Goal: Check status: Check status

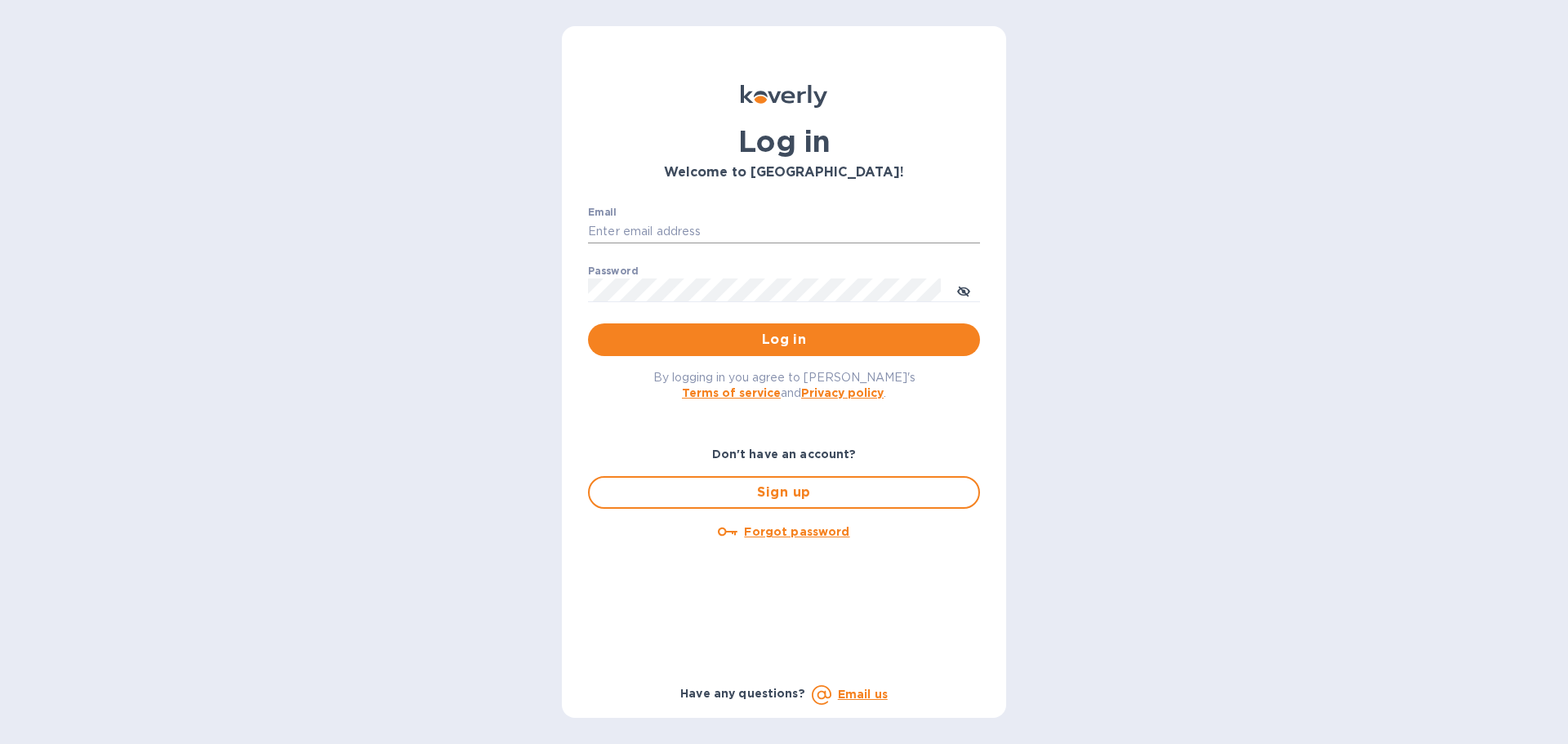
click at [610, 228] on input "Email" at bounding box center [784, 231] width 392 height 24
click at [645, 233] on input "Email" at bounding box center [784, 231] width 392 height 24
type input "[EMAIL_ADDRESS][DOMAIN_NAME]"
click at [699, 348] on span "Log in" at bounding box center [784, 339] width 366 height 20
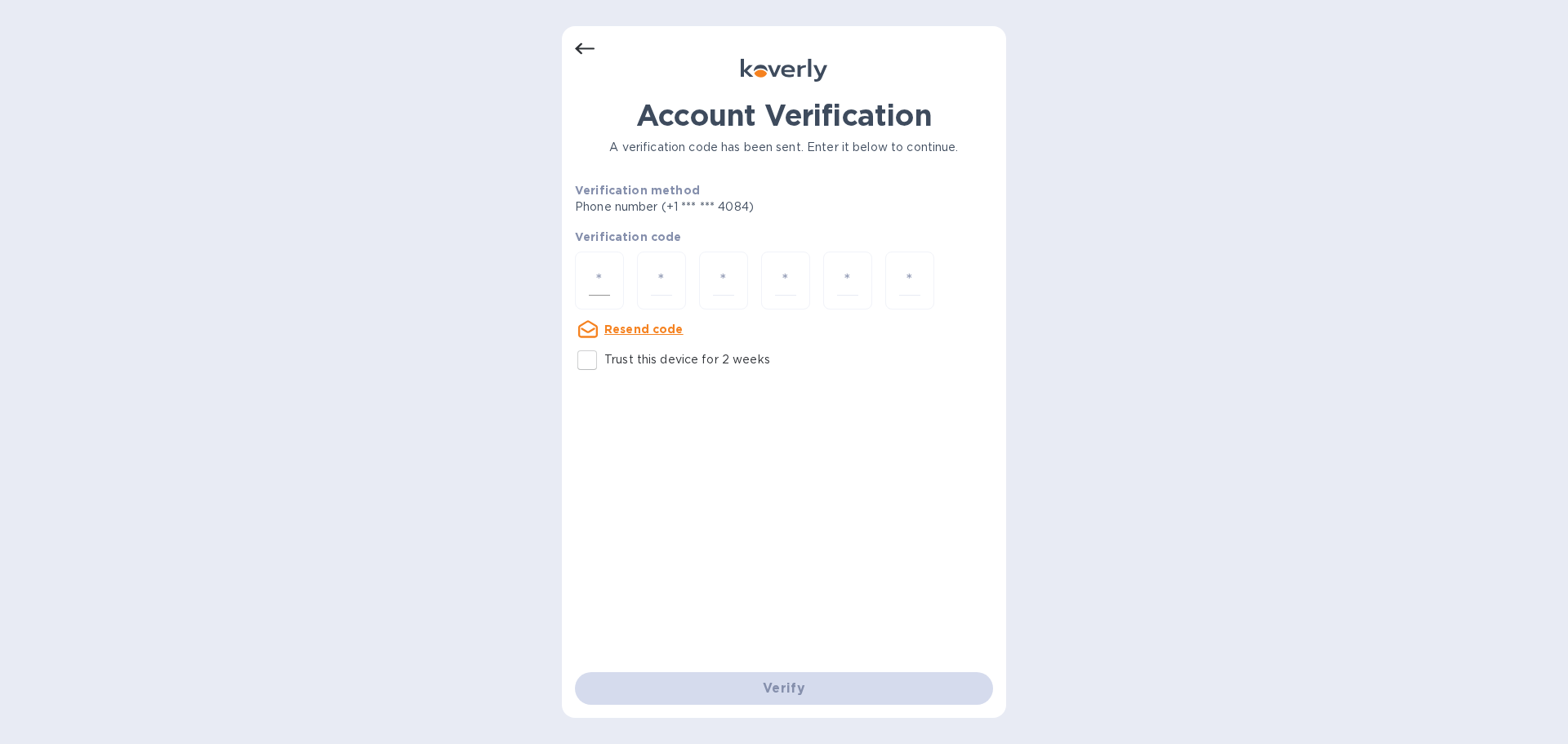
click at [608, 268] on input "number" at bounding box center [599, 280] width 22 height 30
type input "4"
type input "9"
type input "0"
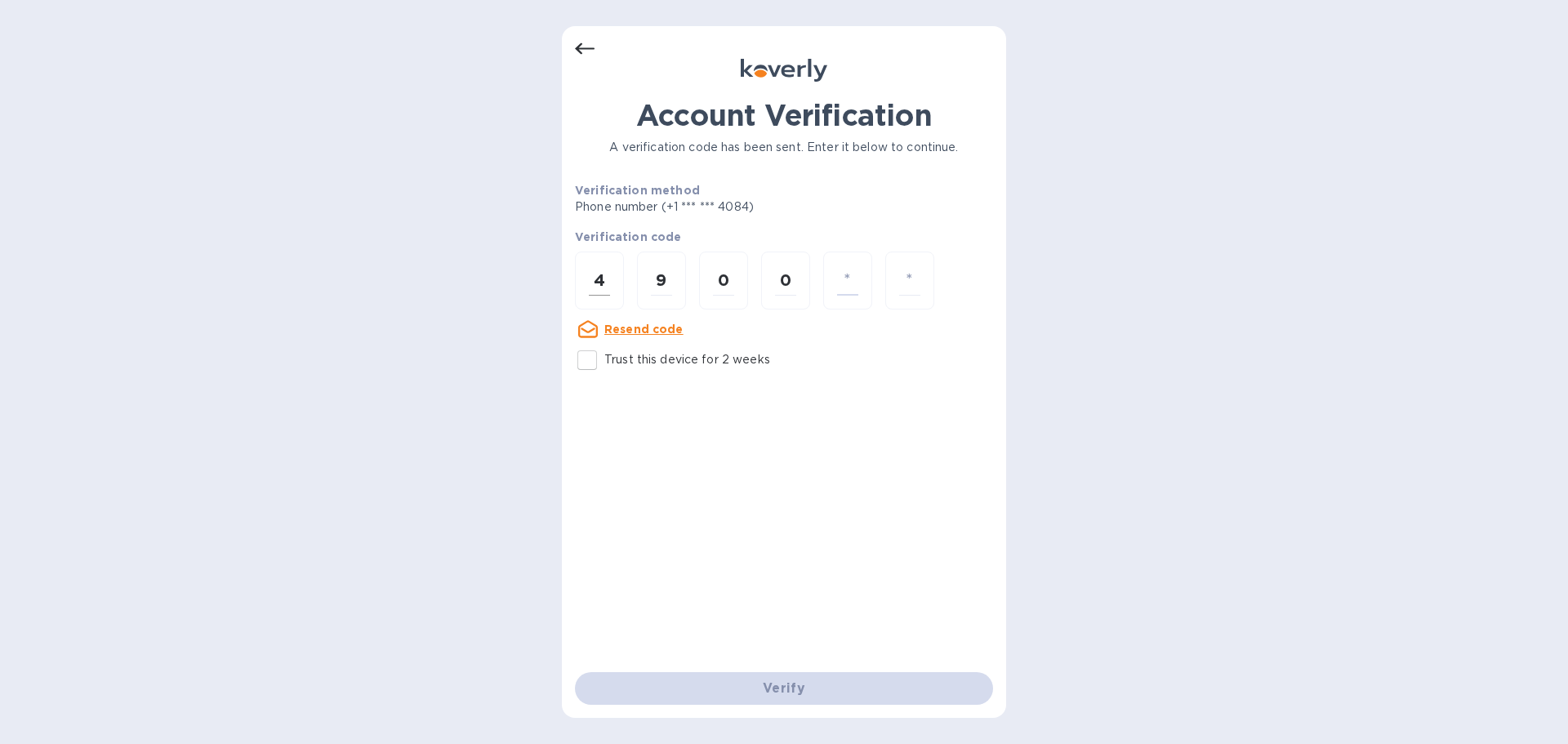
type input "0"
type input "1"
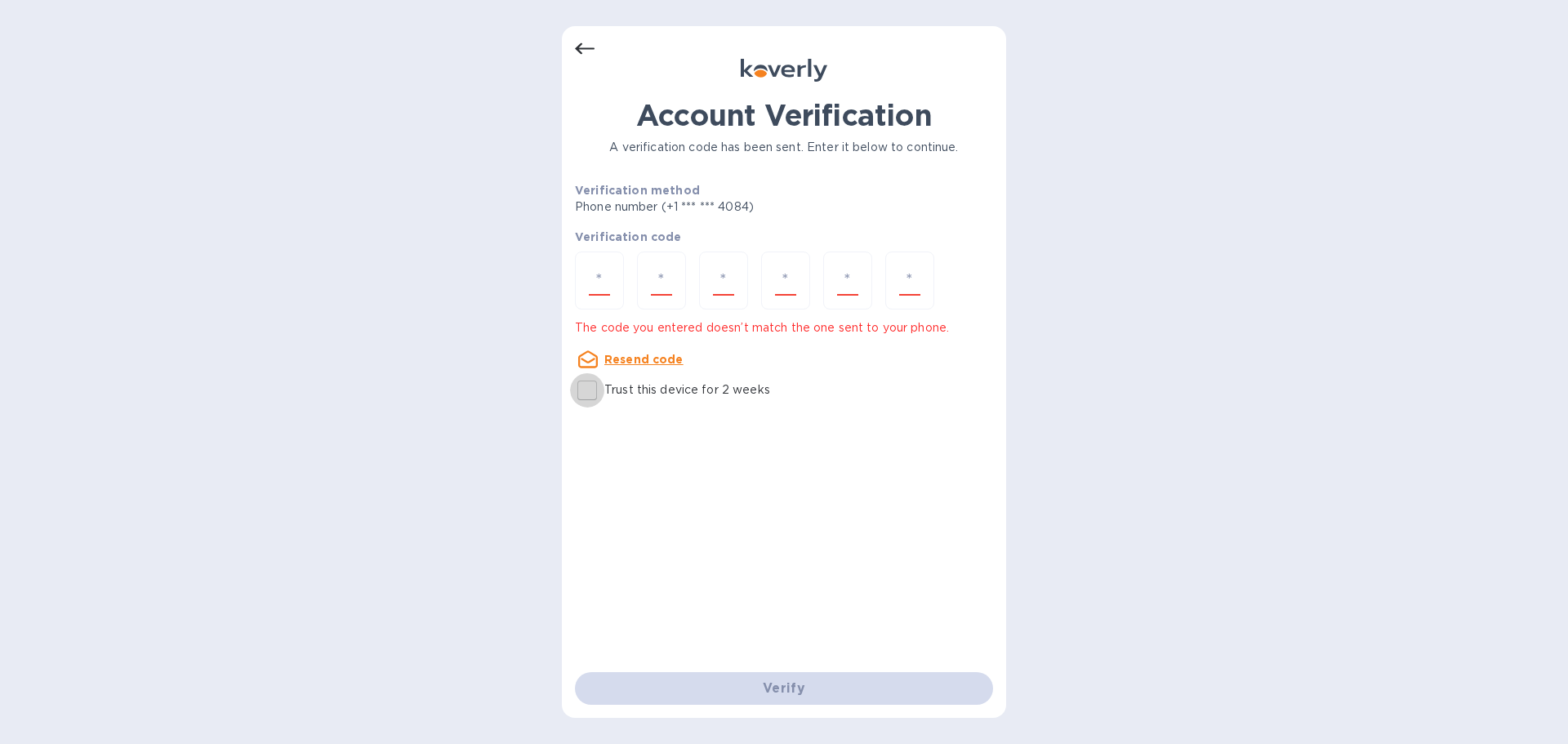
click at [592, 384] on input "Trust this device for 2 weeks" at bounding box center [587, 390] width 35 height 35
checkbox input "true"
click at [593, 287] on input "number" at bounding box center [599, 280] width 22 height 30
type input "4"
type input "9"
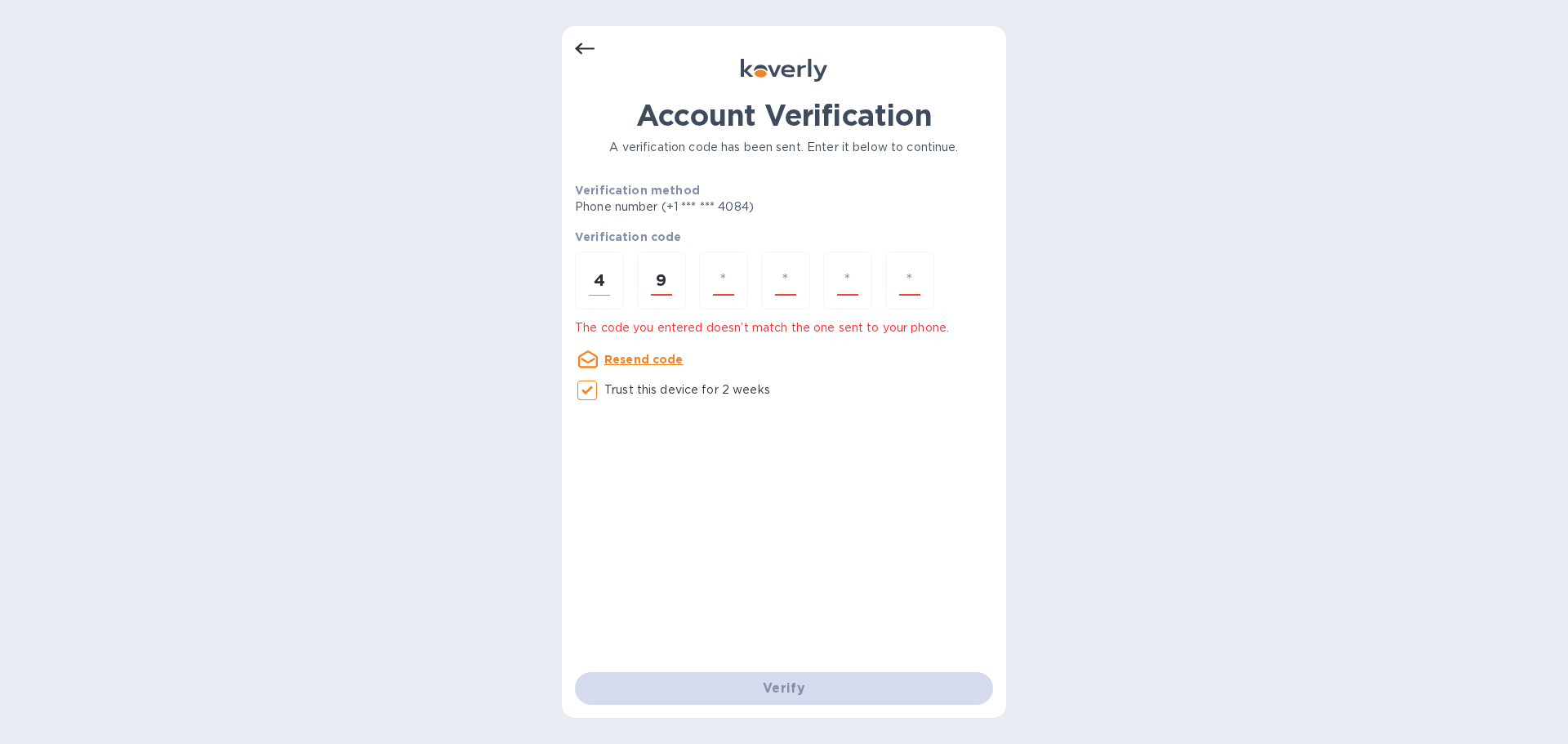
type input "0"
type input "4"
type input "1"
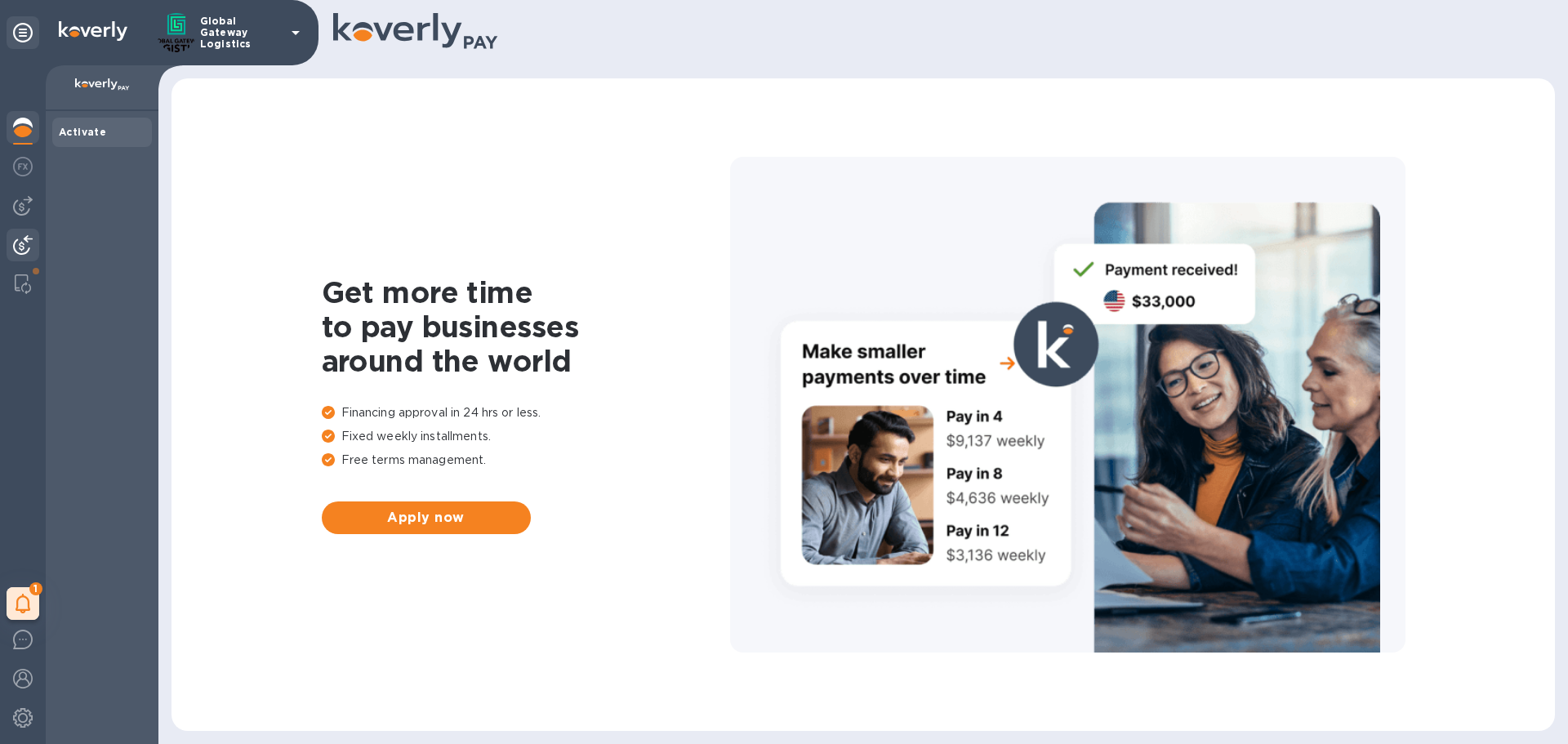
click at [17, 246] on img at bounding box center [22, 244] width 20 height 20
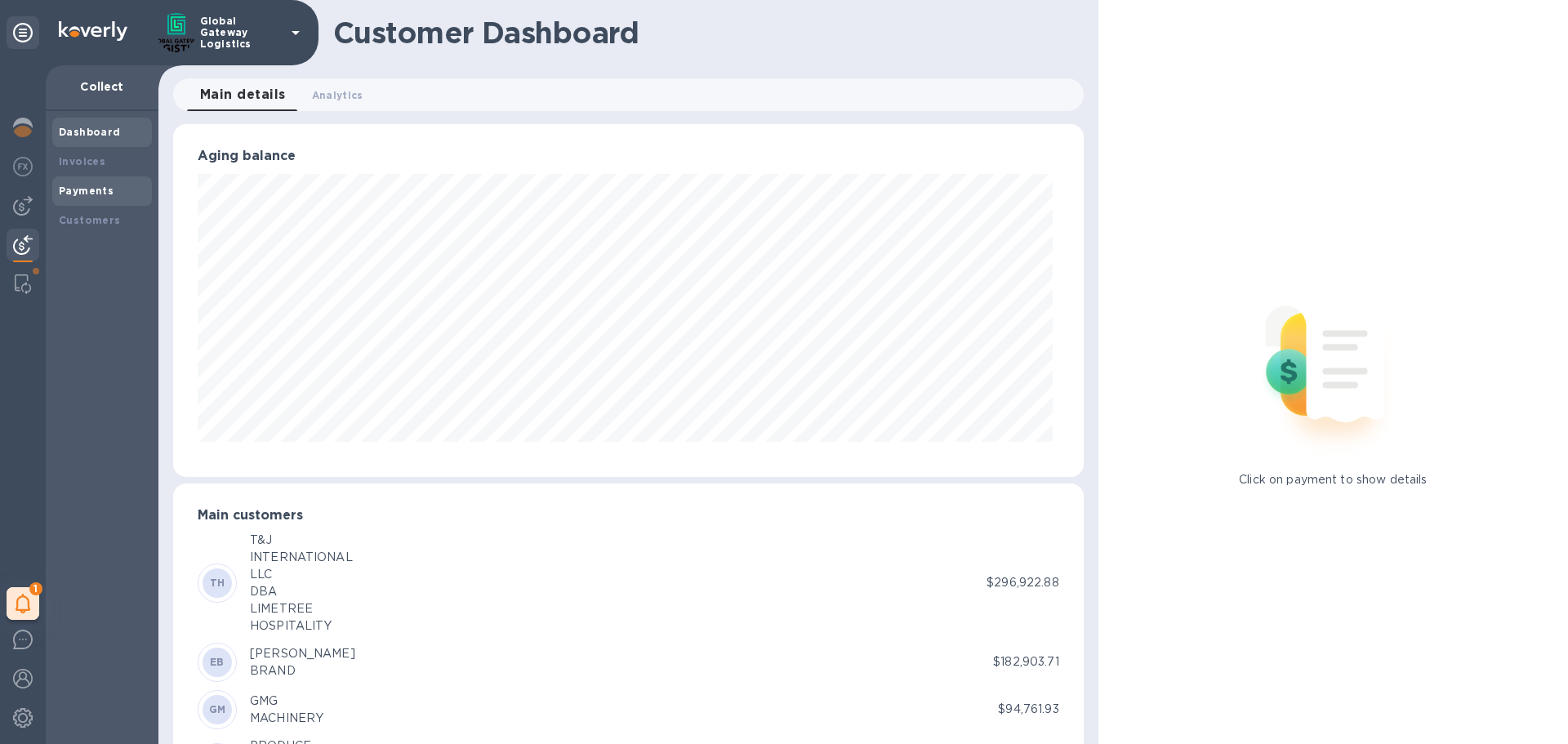
click at [84, 188] on b "Payments" at bounding box center [85, 191] width 54 height 12
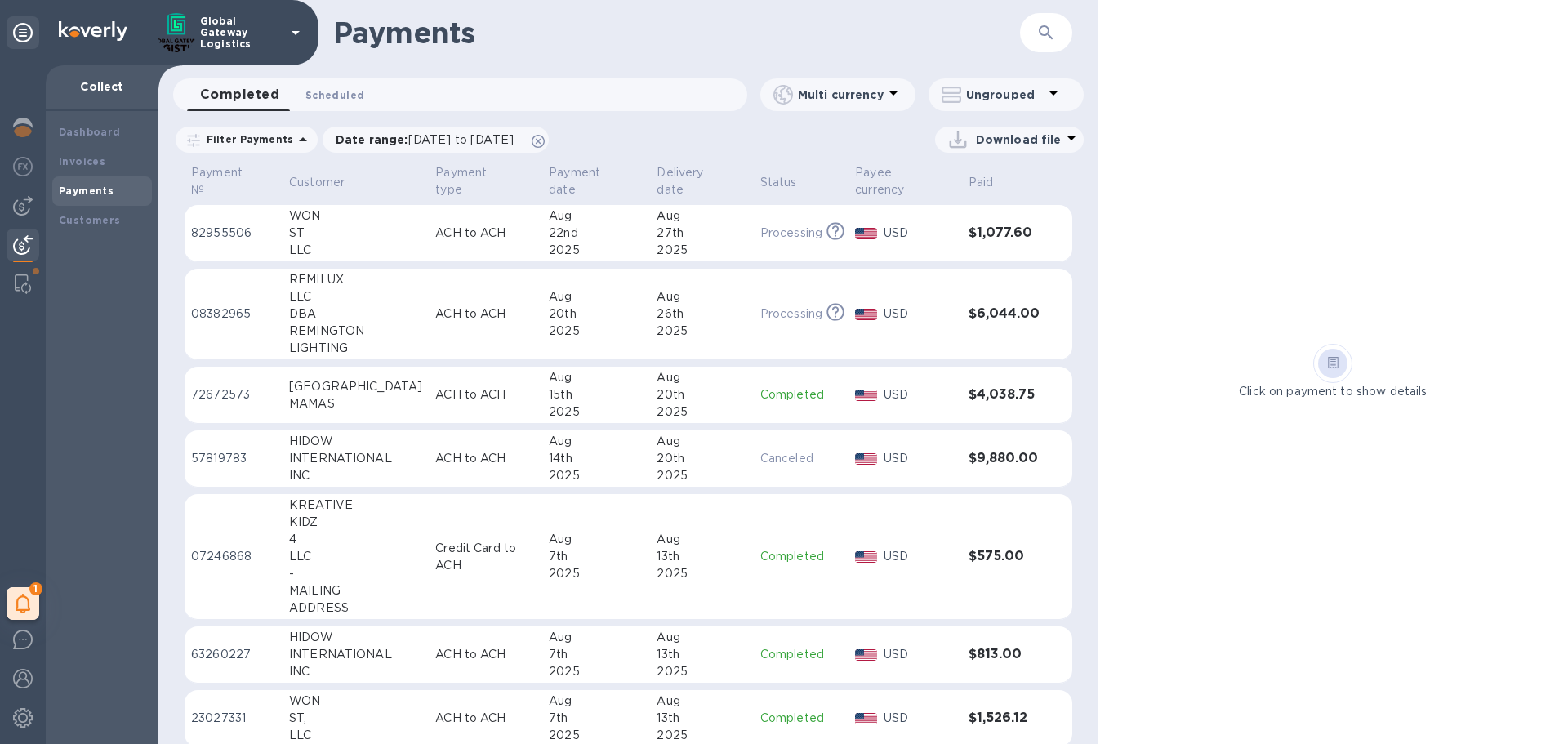
click at [337, 105] on button "Scheduled 0" at bounding box center [335, 95] width 85 height 33
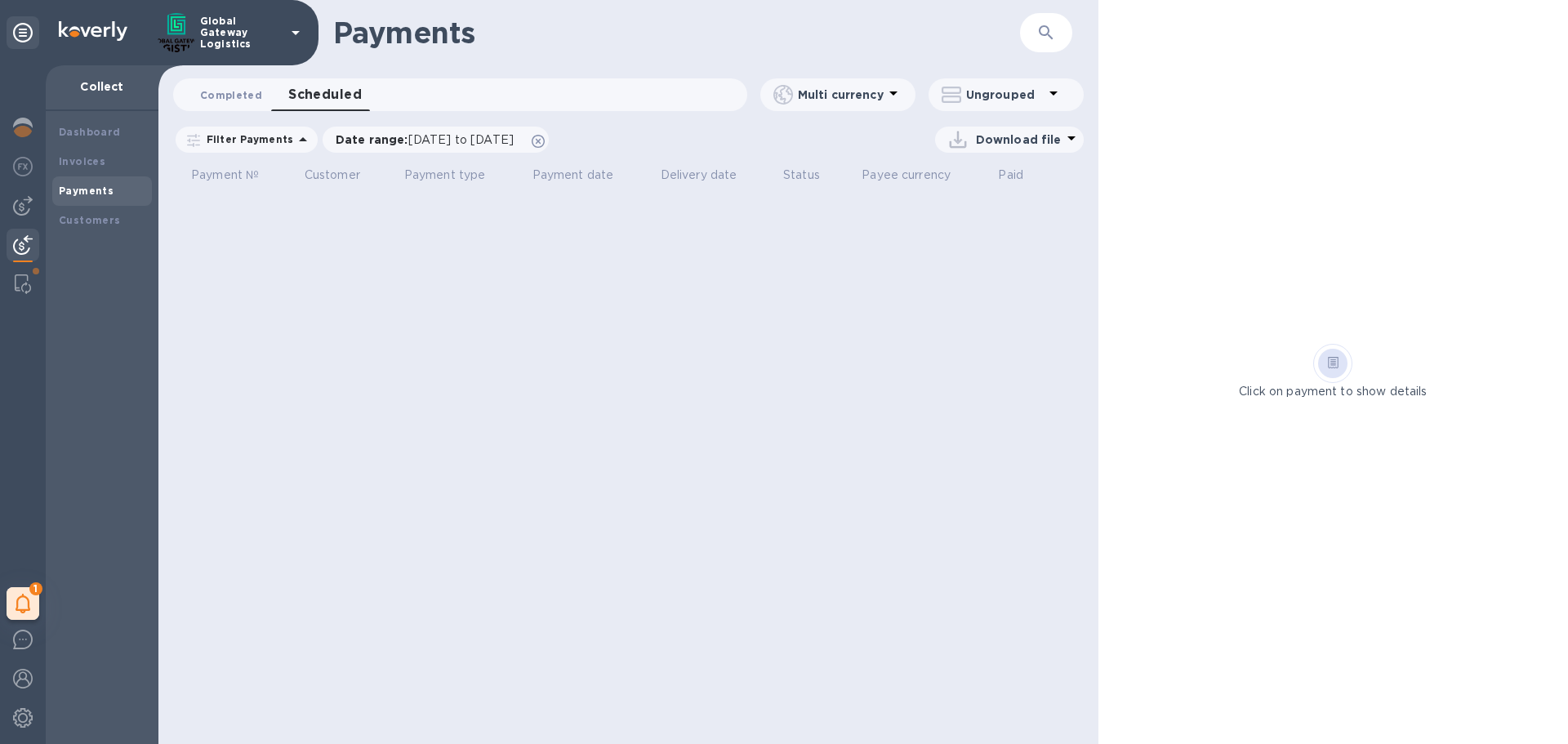
click at [218, 102] on span "Completed 0" at bounding box center [231, 95] width 62 height 17
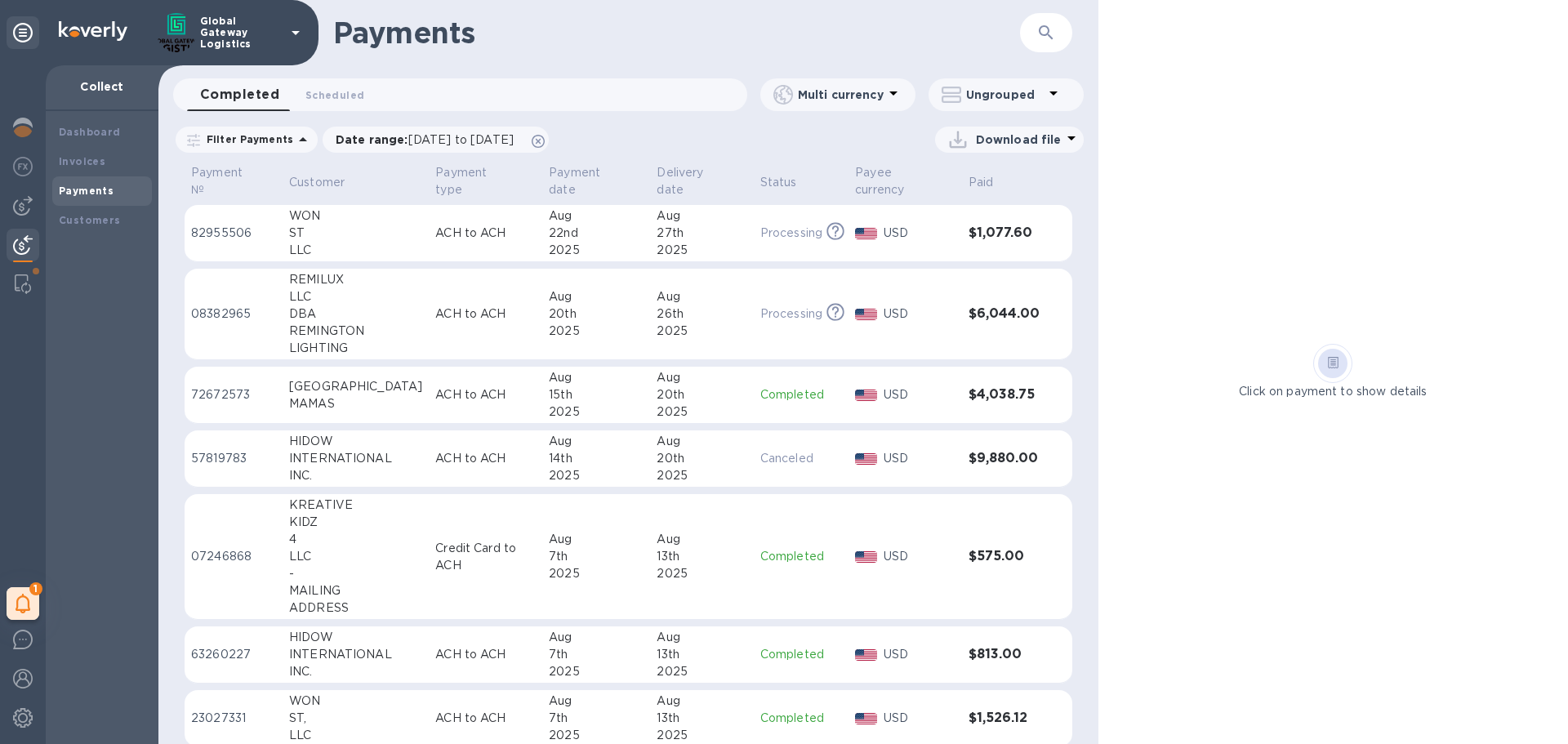
click at [446, 454] on p "ACH to ACH" at bounding box center [485, 458] width 100 height 17
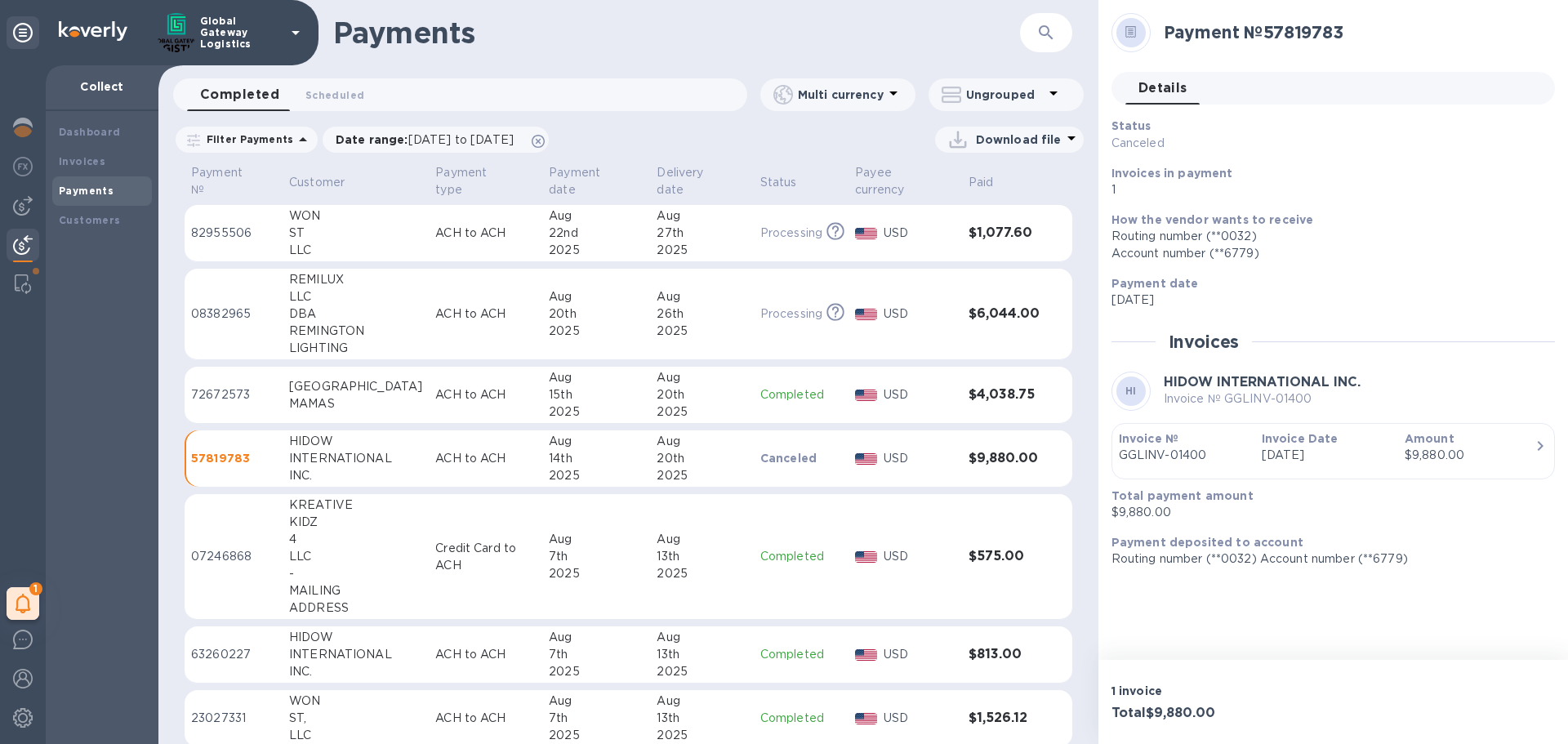
click at [763, 470] on td "Canceled" at bounding box center [801, 458] width 95 height 57
click at [765, 466] on p "Canceled" at bounding box center [800, 457] width 82 height 16
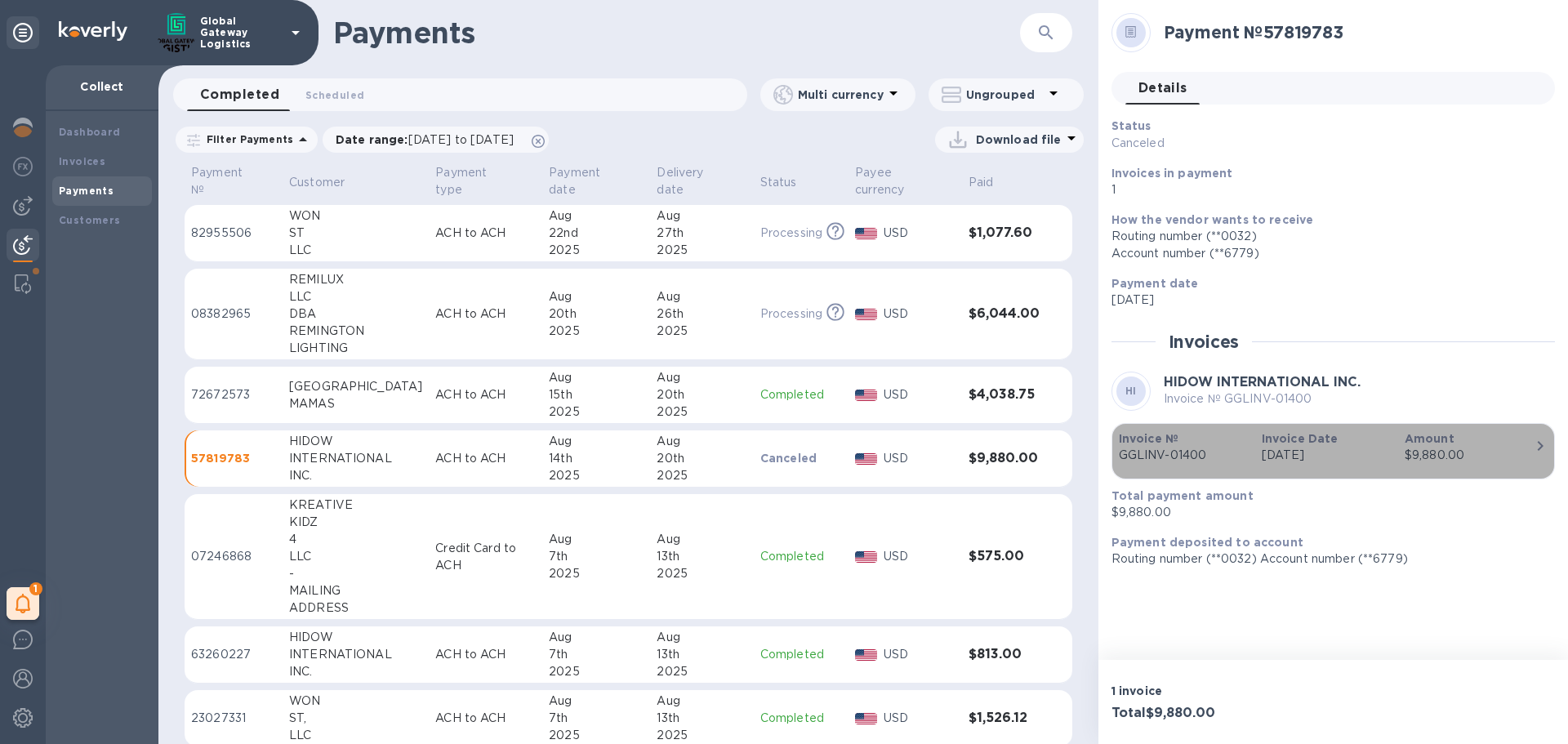
click at [1541, 449] on icon "button" at bounding box center [1540, 445] width 20 height 20
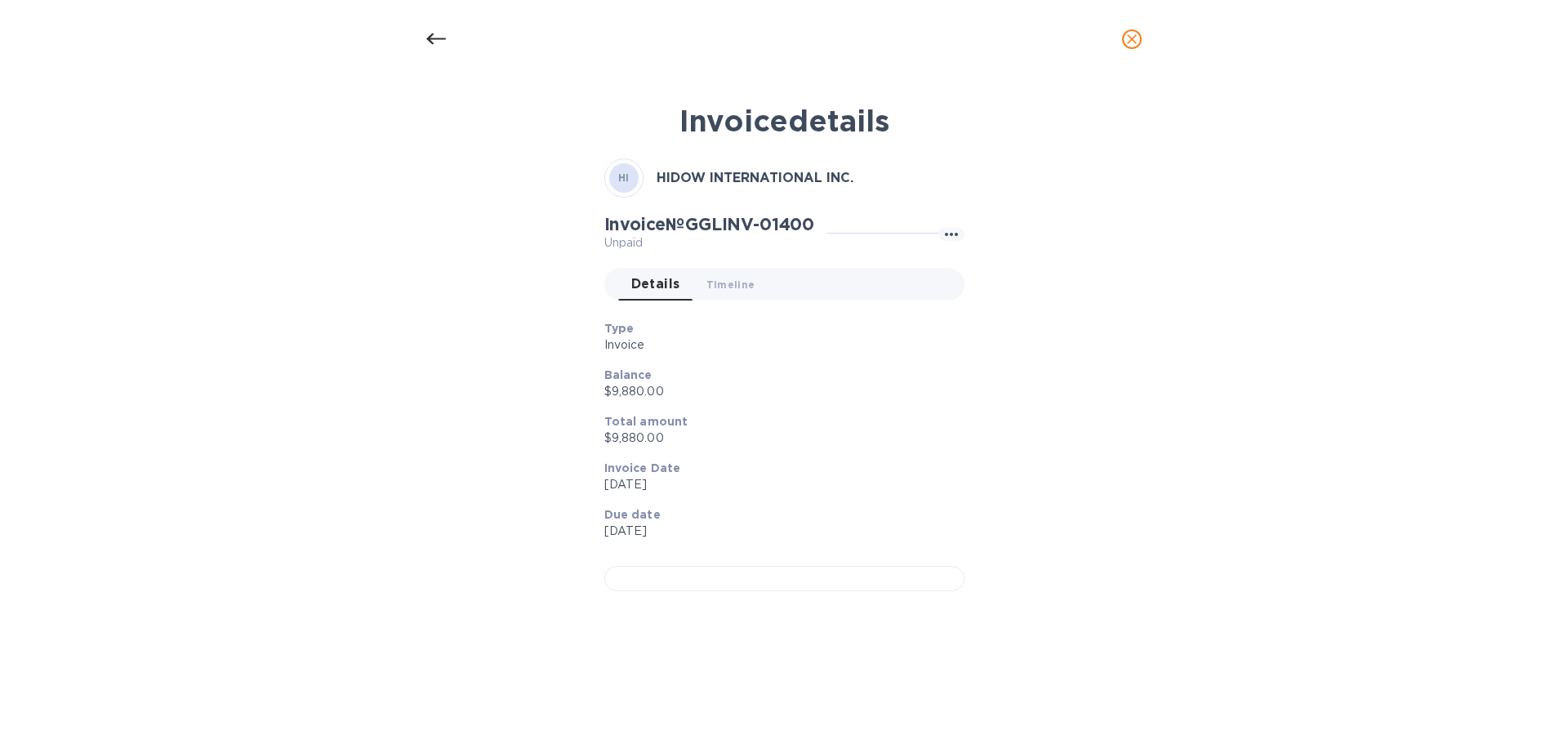
scroll to position [331, 0]
click at [1131, 39] on icon "close" at bounding box center [1131, 39] width 9 height 9
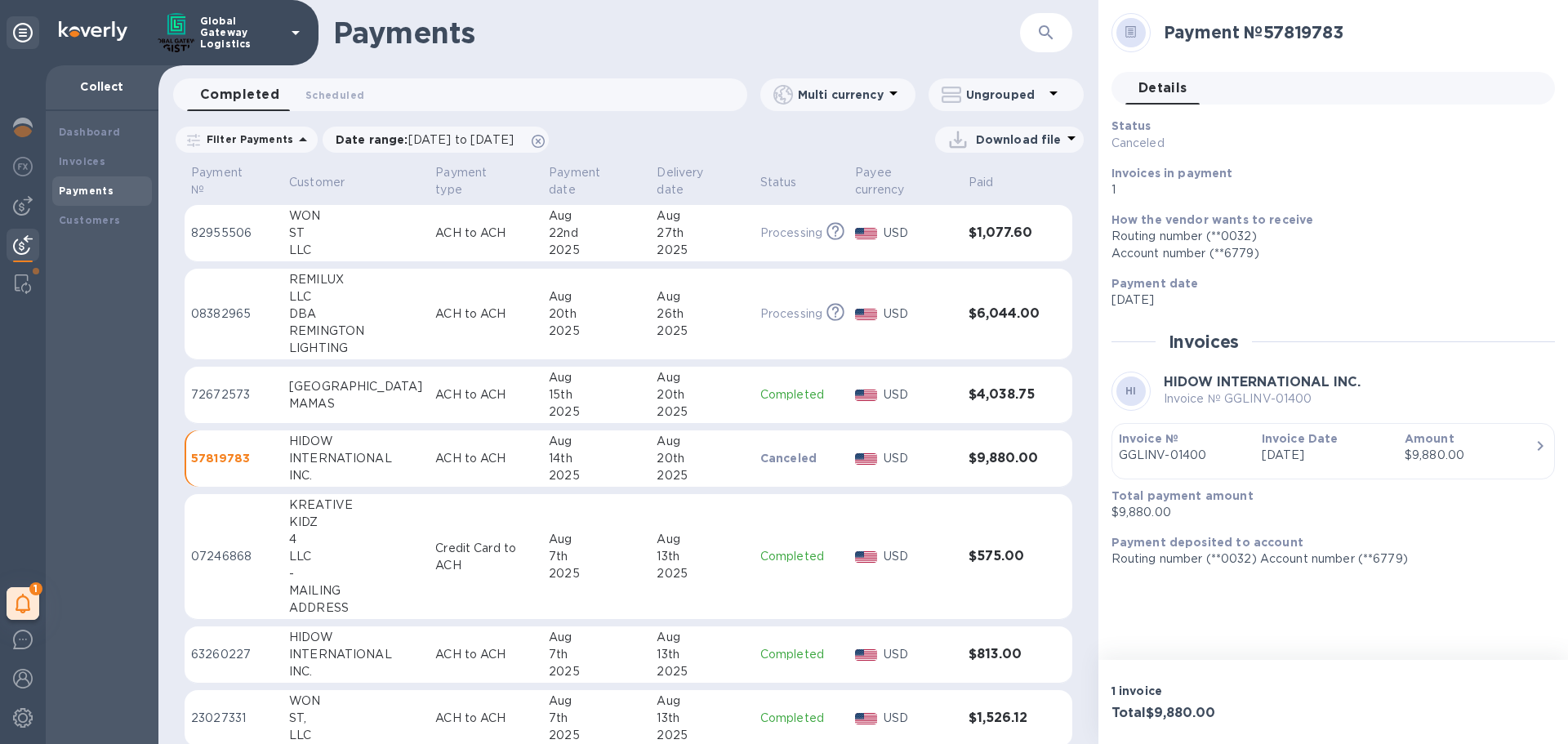
click at [1149, 142] on p "Canceled" at bounding box center [1255, 143] width 288 height 17
drag, startPoint x: 1171, startPoint y: 142, endPoint x: 1116, endPoint y: 147, distance: 55.2
click at [1116, 147] on p "Canceled" at bounding box center [1255, 143] width 288 height 17
drag, startPoint x: 1280, startPoint y: 547, endPoint x: 1465, endPoint y: 524, distance: 186.4
click at [1465, 524] on div "Total payment amount $9,880.00" at bounding box center [1325, 504] width 443 height 47
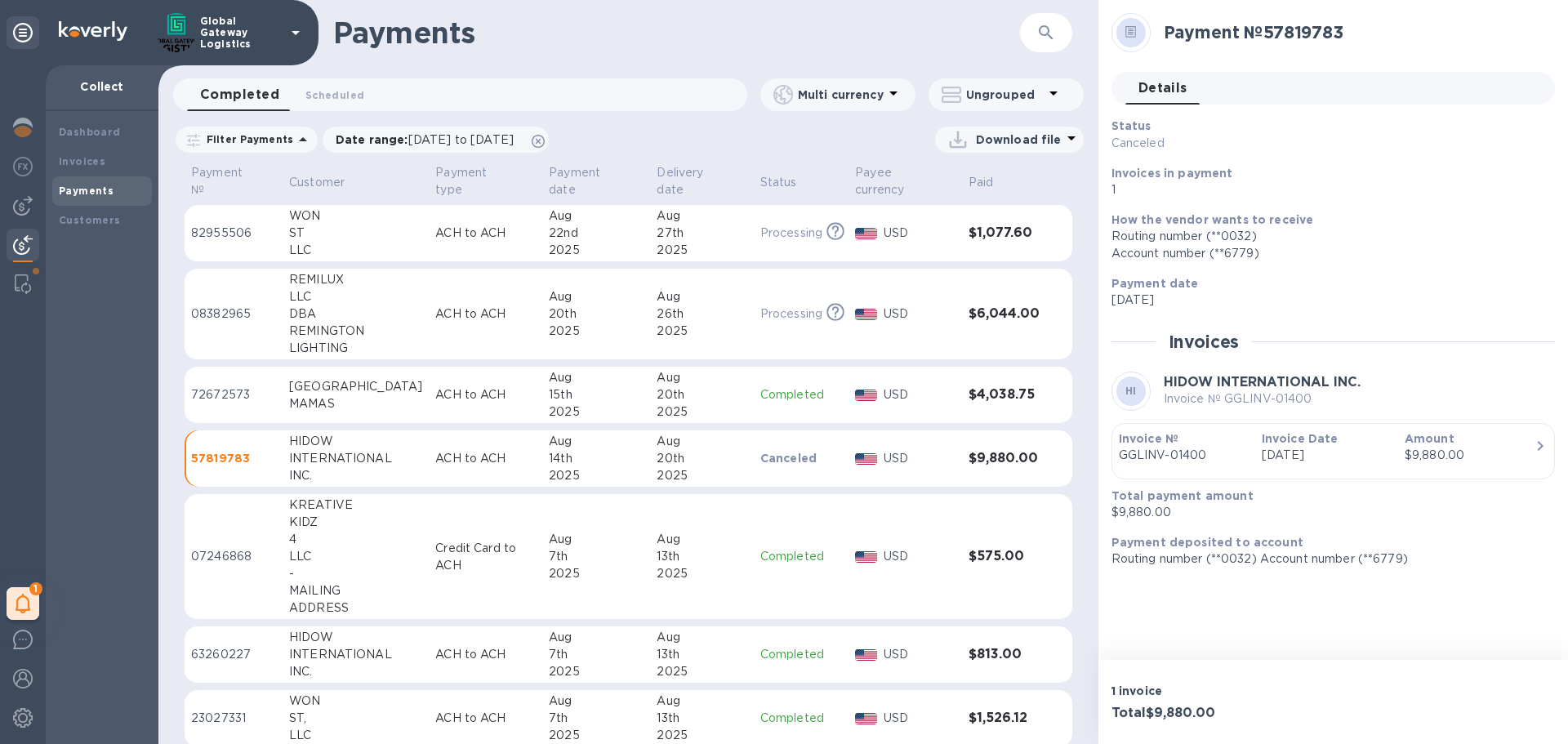
click at [760, 457] on p "Canceled" at bounding box center [800, 457] width 82 height 16
click at [760, 456] on p "Canceled" at bounding box center [800, 457] width 82 height 16
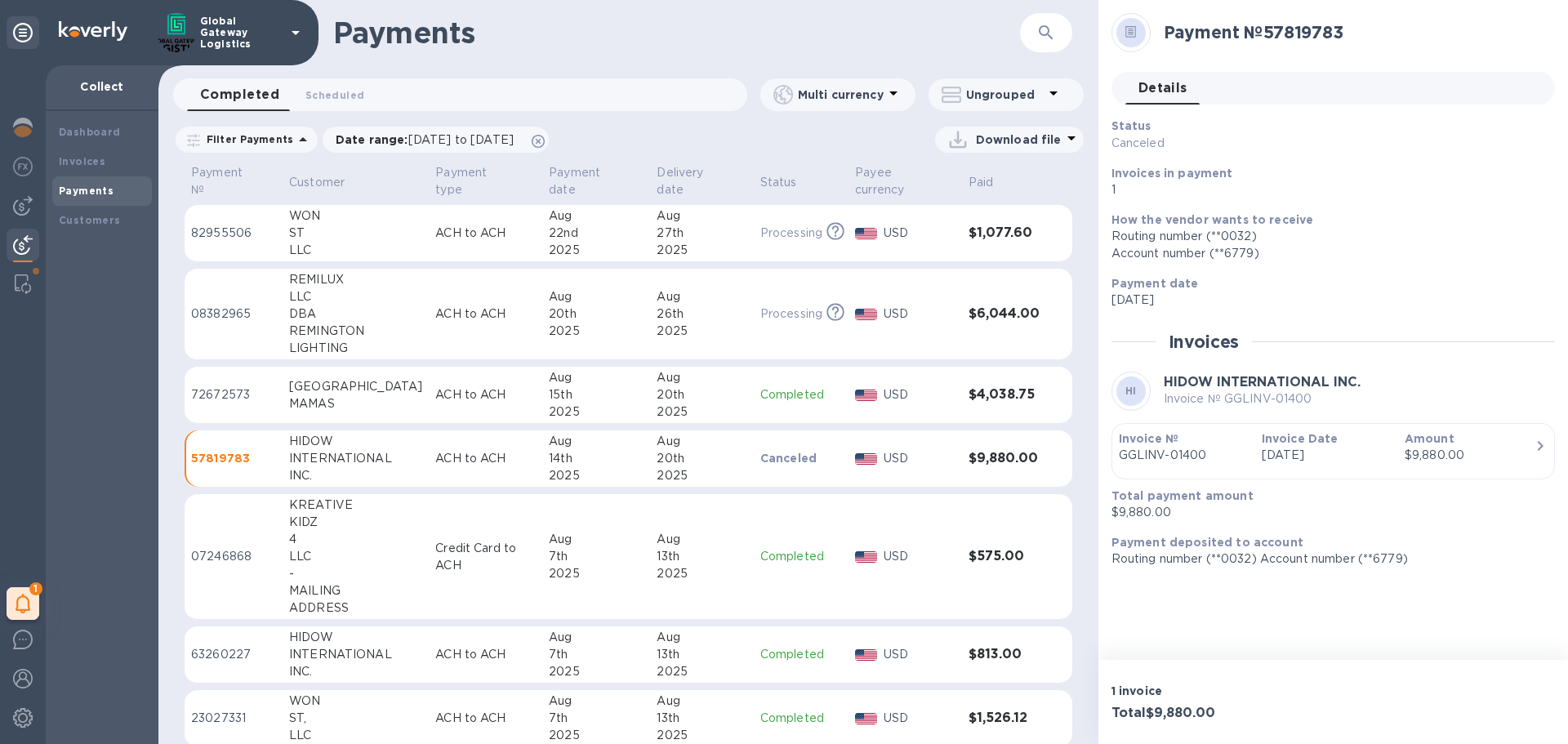
click at [775, 389] on p "Completed" at bounding box center [800, 394] width 82 height 17
click at [783, 454] on p "Canceled" at bounding box center [800, 458] width 82 height 17
click at [780, 458] on p "Canceled" at bounding box center [800, 457] width 82 height 16
